Goal: Task Accomplishment & Management: Manage account settings

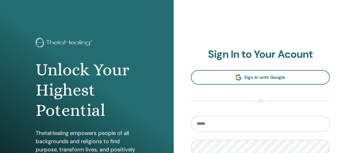
scroll to position [82, 0]
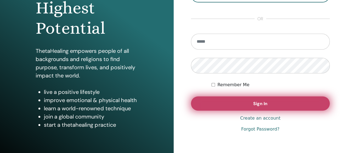
type input "**********"
click at [226, 98] on button "Sign In" at bounding box center [260, 103] width 139 height 14
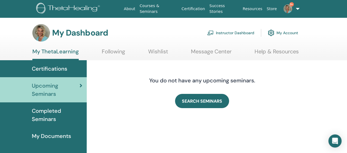
click at [220, 32] on link "Instructor Dashboard" at bounding box center [230, 33] width 47 height 12
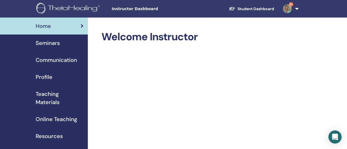
click at [53, 42] on span "Seminars" at bounding box center [48, 43] width 24 height 8
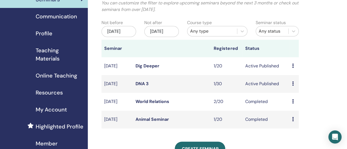
scroll to position [55, 0]
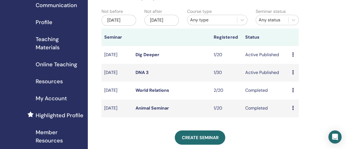
click at [142, 75] on link "DNA 3" at bounding box center [141, 73] width 13 height 6
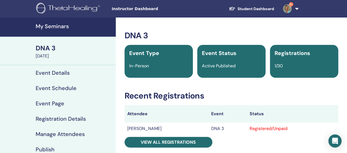
scroll to position [27, 0]
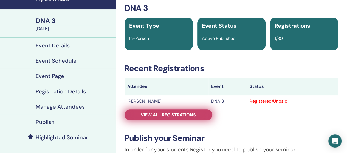
click at [179, 114] on span "View all registrations" at bounding box center [168, 115] width 55 height 6
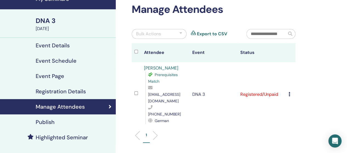
click at [288, 92] on icon at bounding box center [289, 94] width 2 height 4
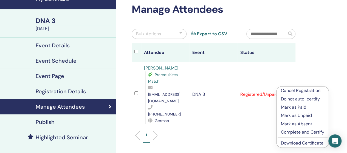
click at [301, 133] on p "Complete and Certify" at bounding box center [302, 132] width 43 height 7
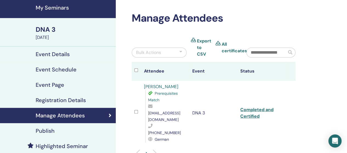
scroll to position [27, 0]
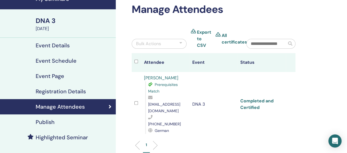
click at [253, 98] on link "Completed and Certified" at bounding box center [256, 104] width 33 height 12
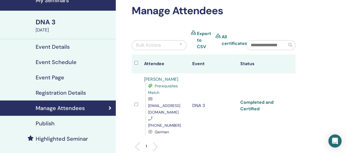
scroll to position [0, 0]
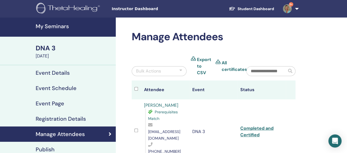
click at [49, 58] on div "October 08, 2025" at bounding box center [74, 56] width 77 height 7
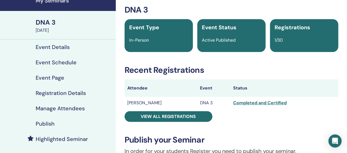
scroll to position [55, 0]
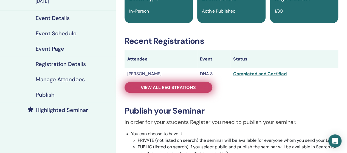
click at [183, 87] on span "View all registrations" at bounding box center [168, 88] width 55 height 6
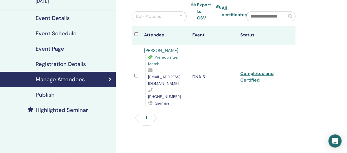
scroll to position [27, 0]
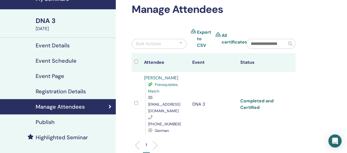
click at [257, 98] on link "Completed and Certified" at bounding box center [256, 104] width 33 height 12
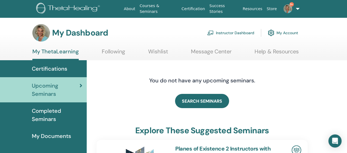
click at [226, 35] on link "Instructor Dashboard" at bounding box center [230, 33] width 47 height 12
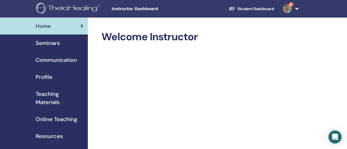
click at [41, 44] on span "Seminars" at bounding box center [48, 43] width 24 height 8
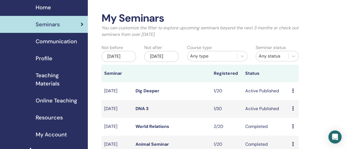
scroll to position [27, 0]
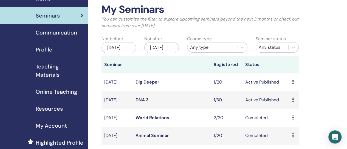
click at [140, 103] on link "DNA 3" at bounding box center [141, 100] width 13 height 6
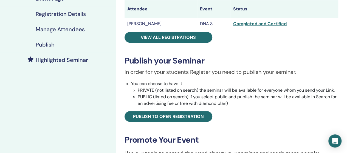
scroll to position [137, 0]
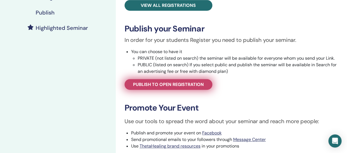
click at [195, 82] on span "Publish to open registration" at bounding box center [168, 85] width 71 height 6
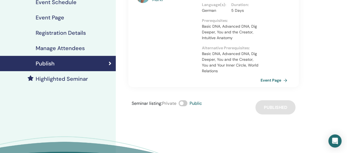
scroll to position [110, 0]
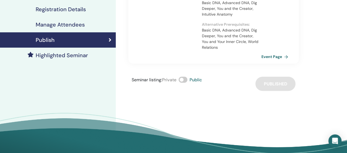
click at [265, 56] on link "Event Page" at bounding box center [275, 57] width 29 height 8
